Goal: Transaction & Acquisition: Download file/media

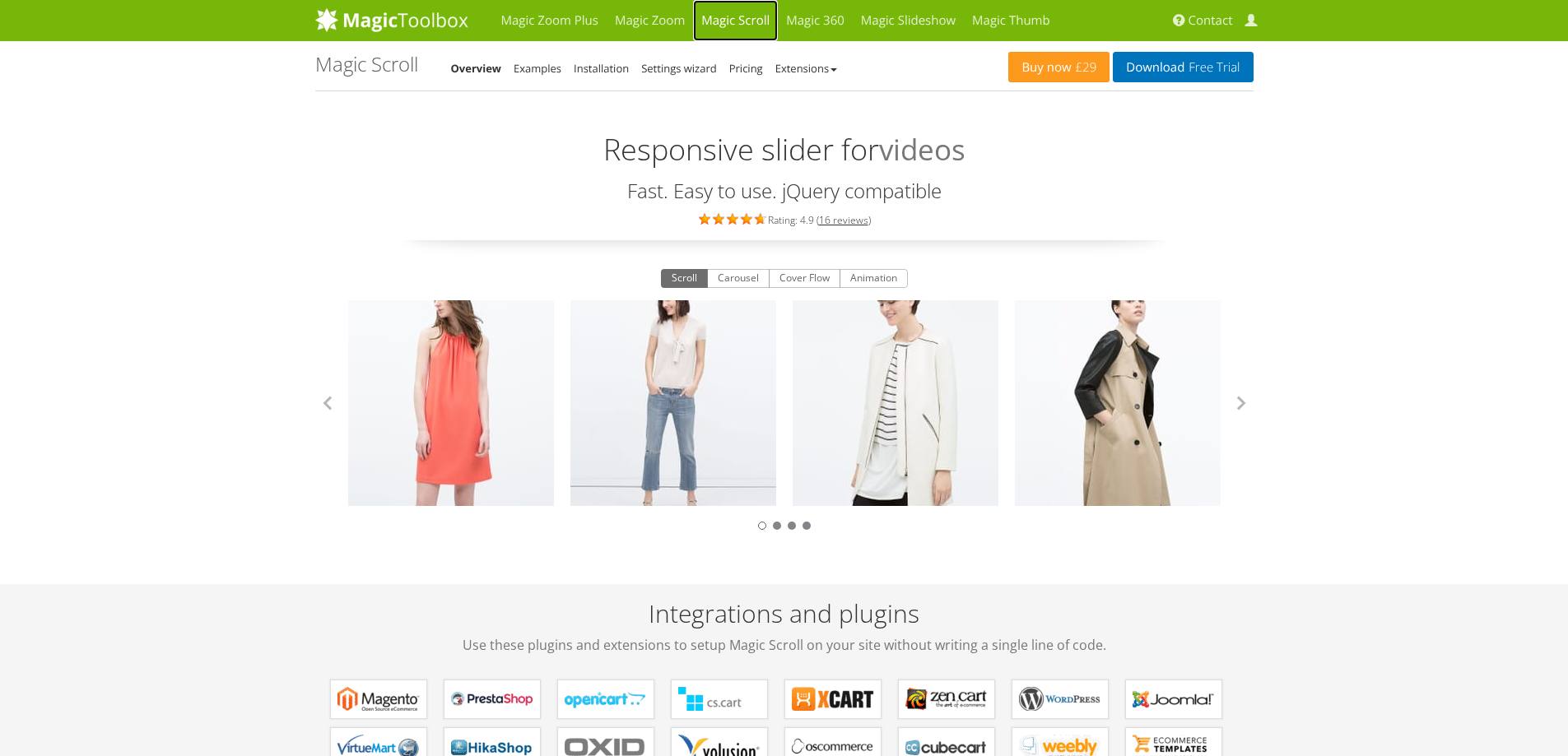
click at [736, 3] on link "Magic Scroll" at bounding box center [735, 20] width 85 height 41
click at [676, 28] on link "Magic Zoom" at bounding box center [649, 20] width 86 height 41
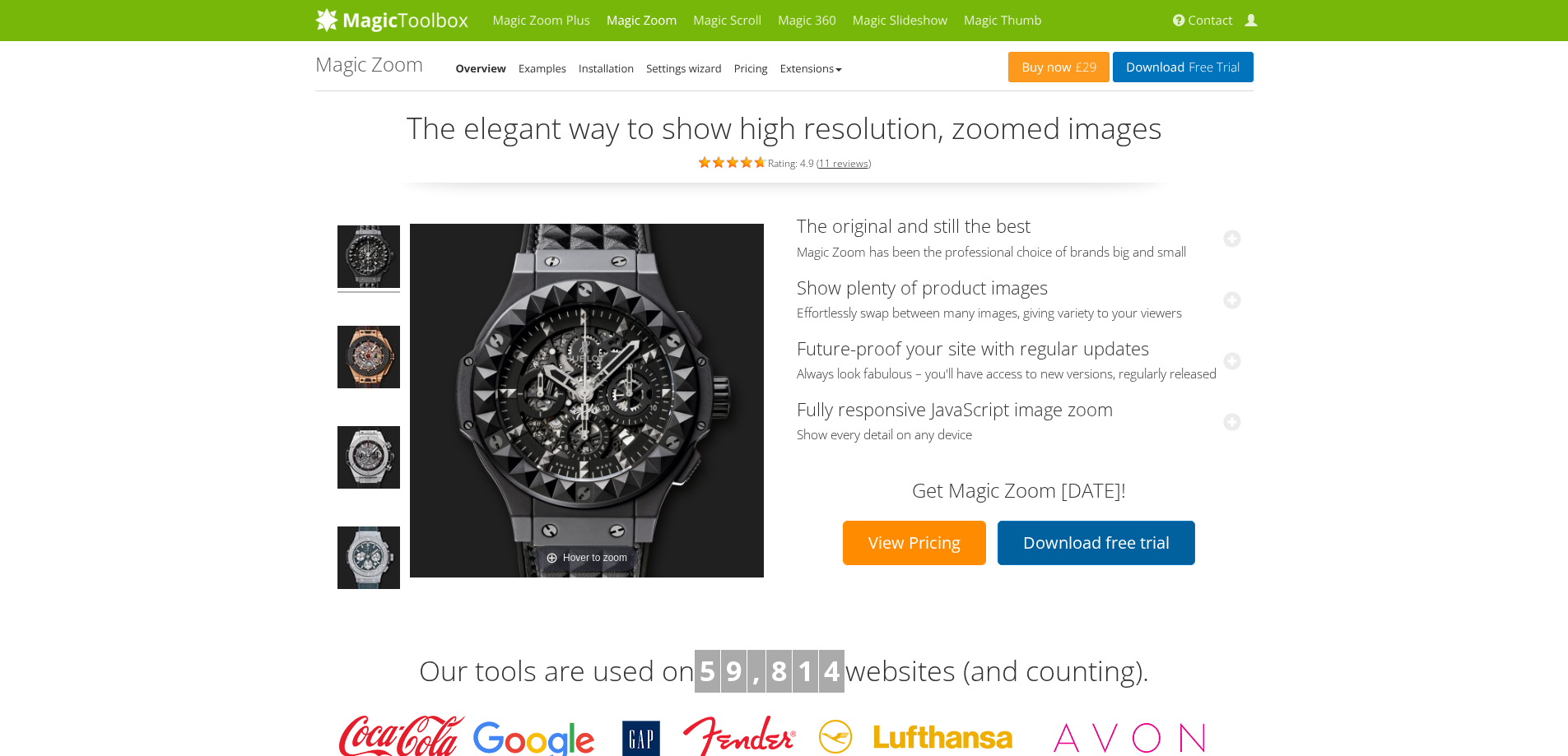
click at [1058, 547] on link "Download free trial" at bounding box center [1097, 542] width 198 height 45
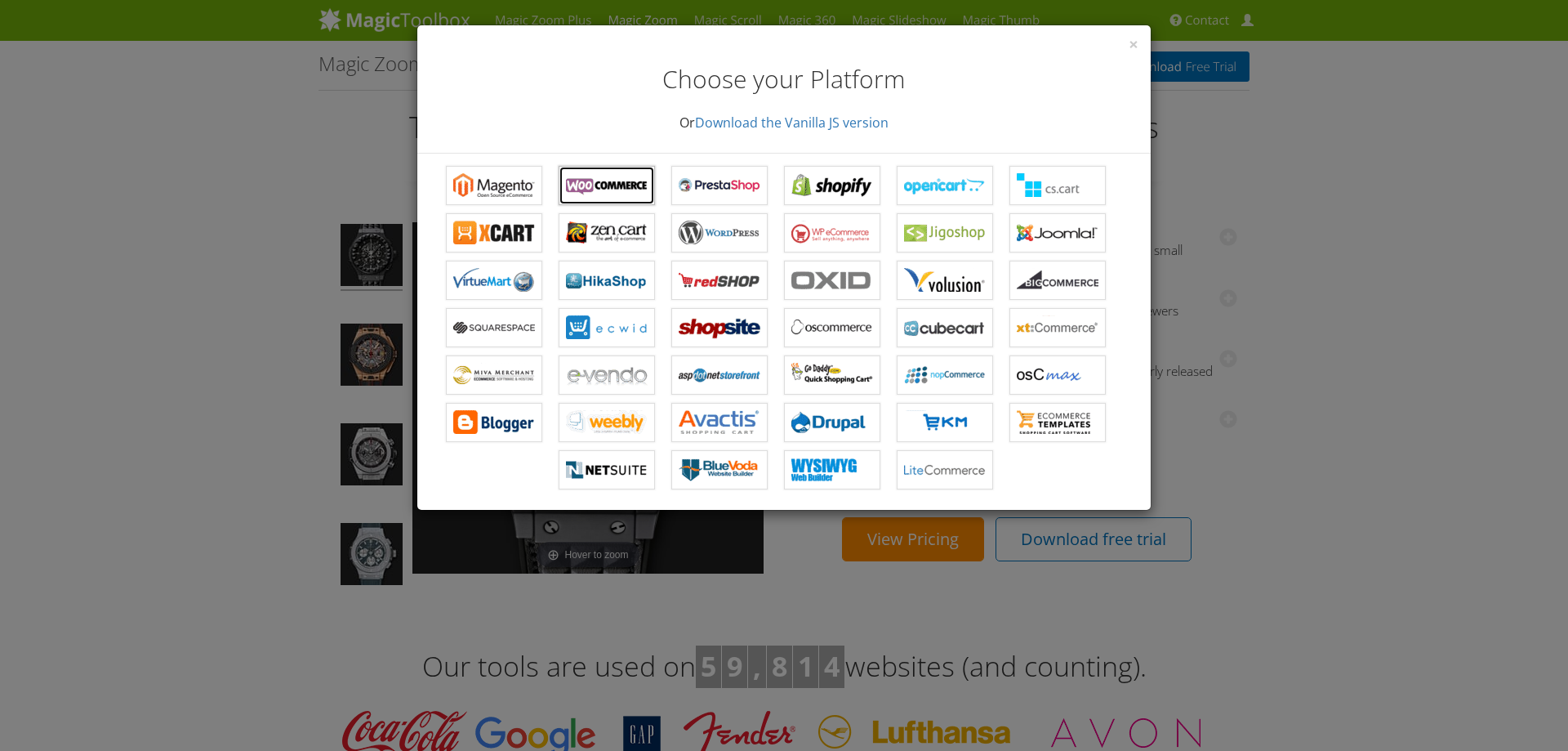
click at [578, 180] on b "Magic Zoom for WooCommerce" at bounding box center [606, 186] width 82 height 25
click at [1131, 52] on span "×" at bounding box center [1133, 44] width 9 height 23
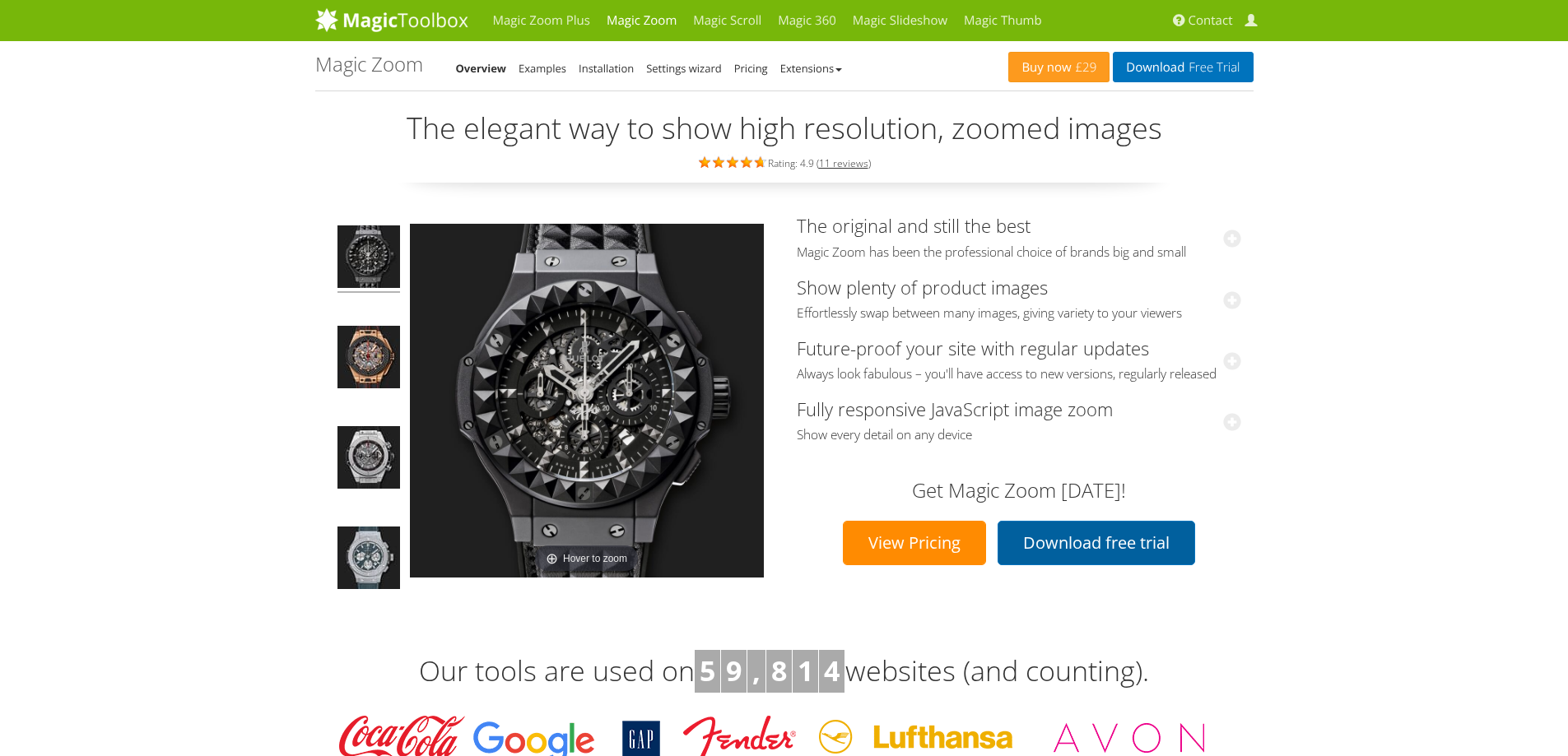
click at [1070, 565] on link "Download free trial" at bounding box center [1097, 542] width 198 height 45
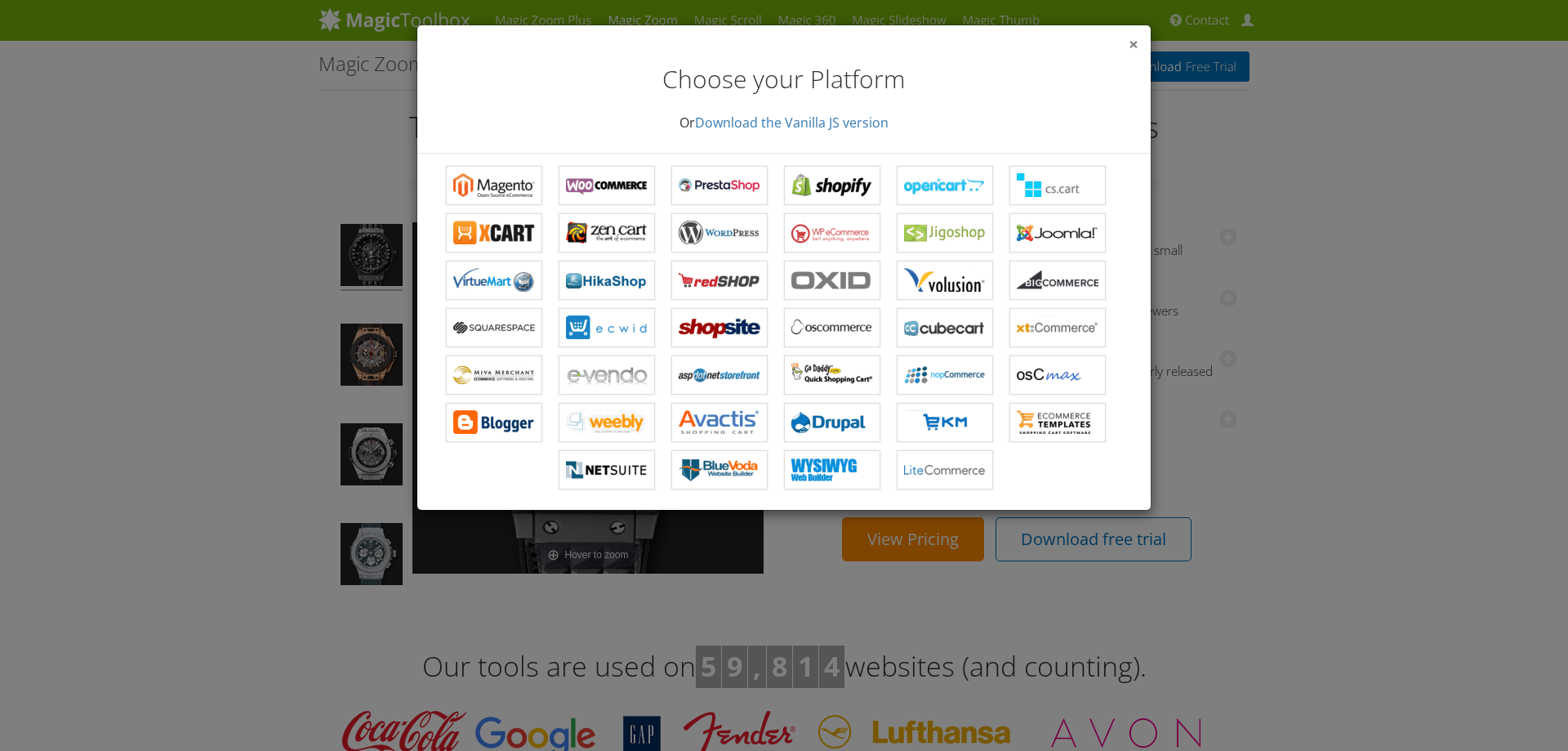
click at [1135, 48] on span "×" at bounding box center [1133, 44] width 9 height 23
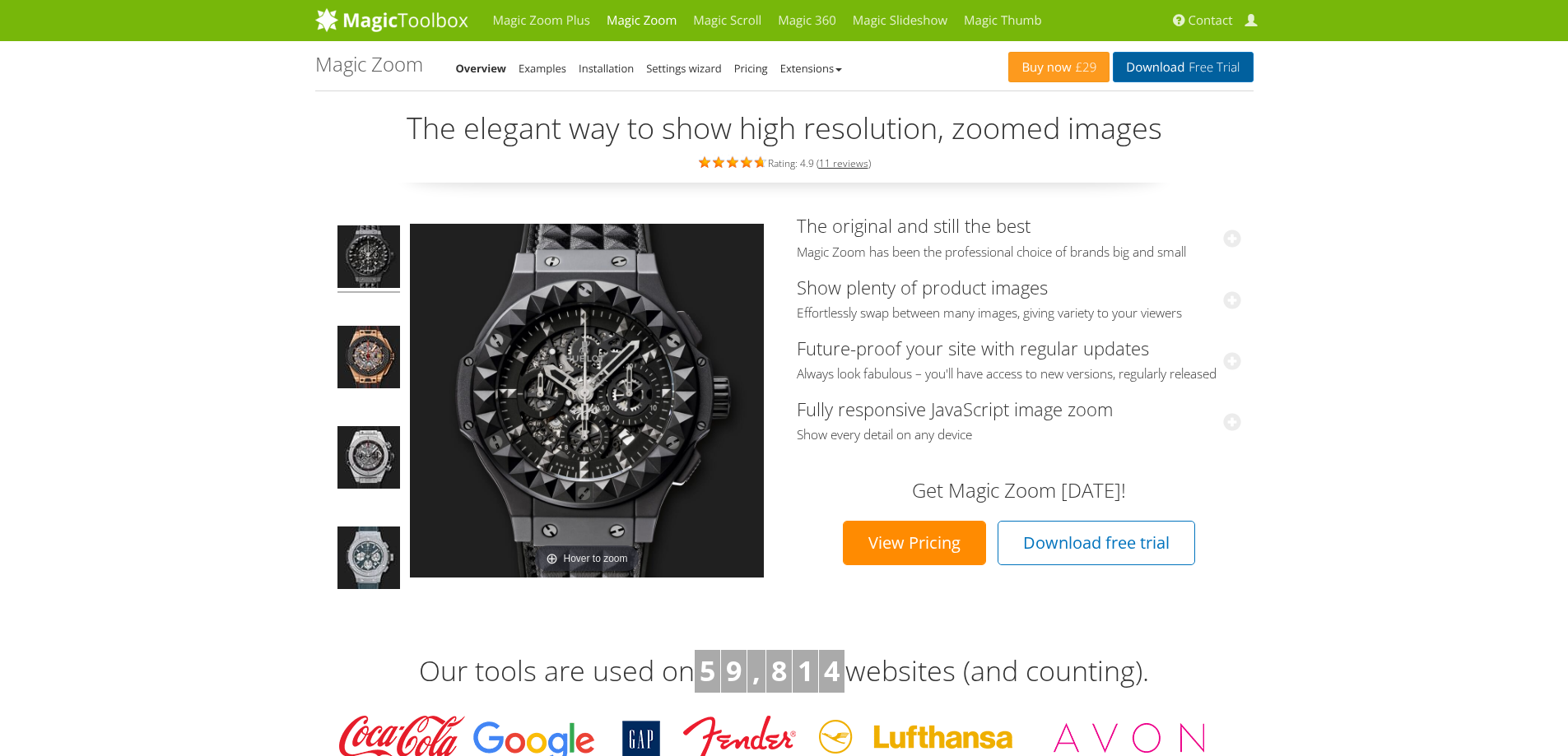
click at [1183, 61] on link "Download Free Trial" at bounding box center [1182, 67] width 140 height 30
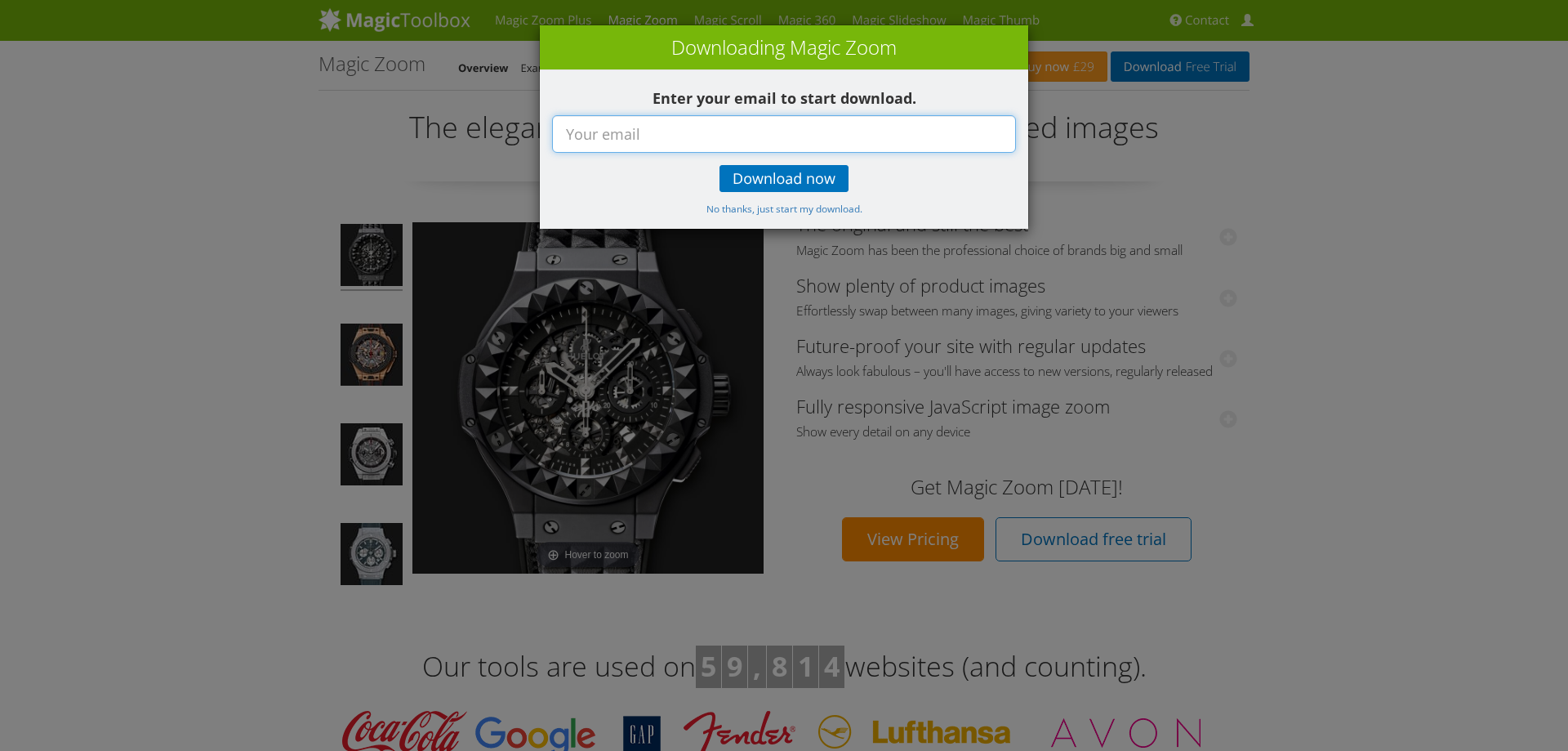
click at [695, 138] on input "text" at bounding box center [784, 134] width 464 height 38
click at [772, 181] on span "Download now" at bounding box center [784, 179] width 103 height 13
